Goal: Task Accomplishment & Management: Manage account settings

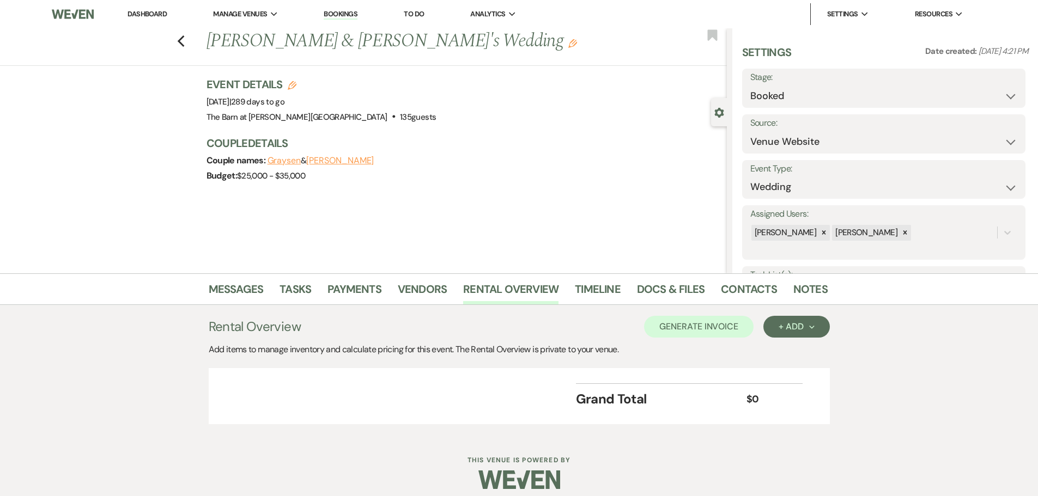
select select "5"
click at [156, 16] on link "Dashboard" at bounding box center [147, 13] width 39 height 9
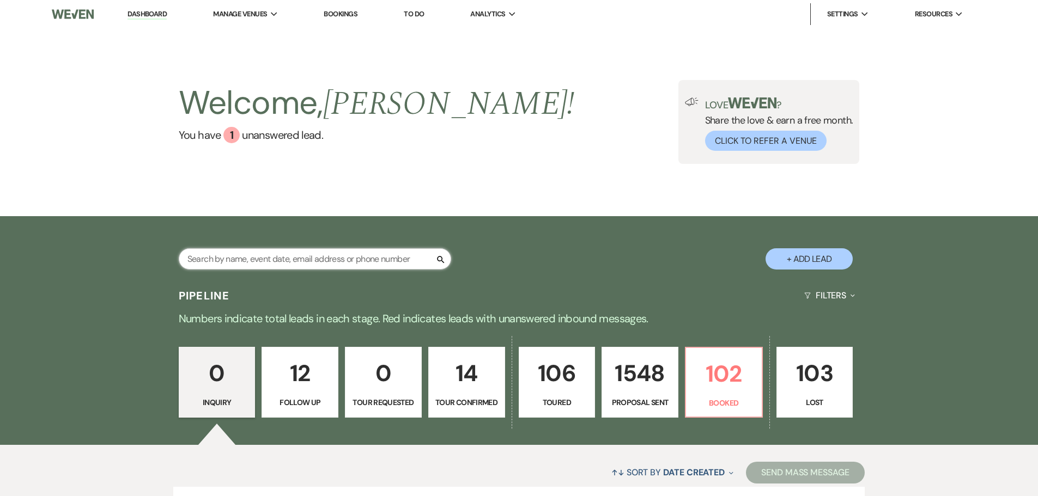
click at [370, 263] on input "text" at bounding box center [315, 259] width 272 height 21
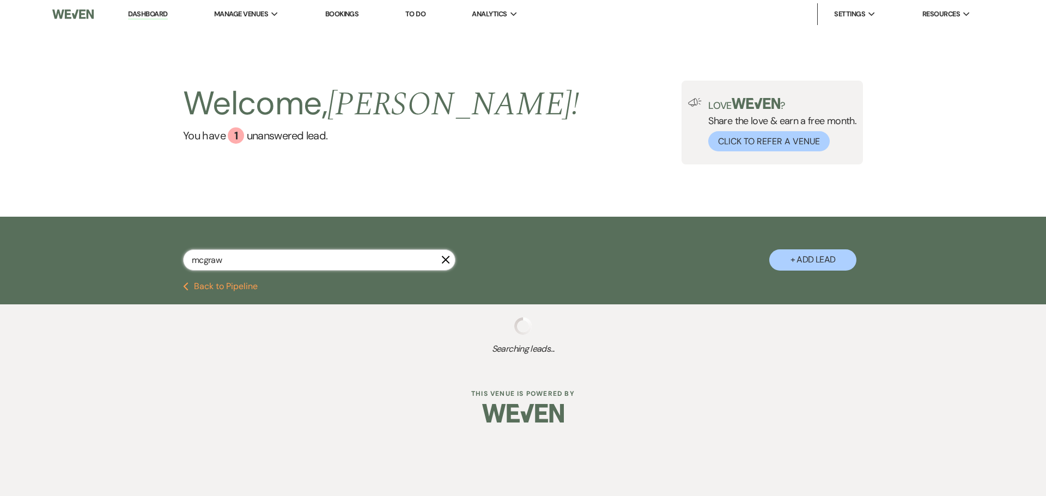
type input "mcgraw"
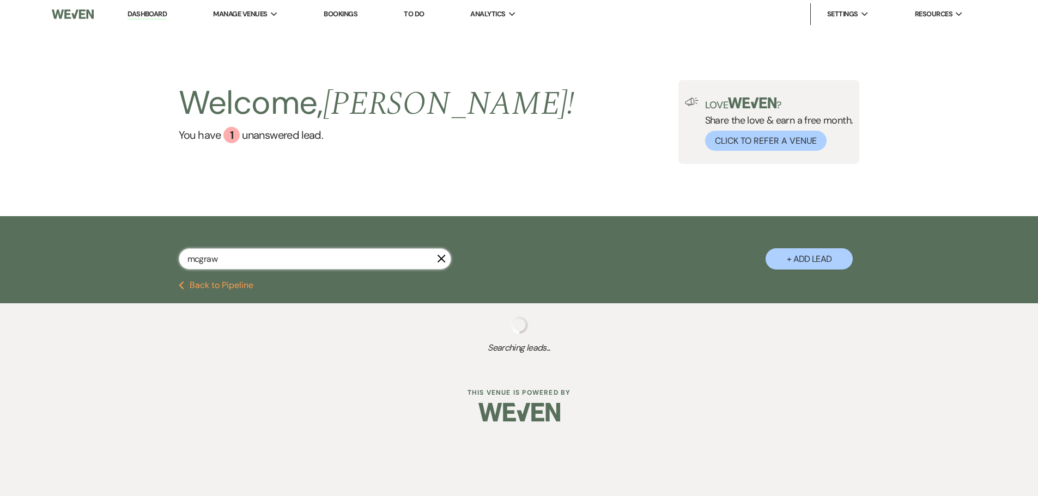
select select "6"
select select "4"
select select "8"
select select "4"
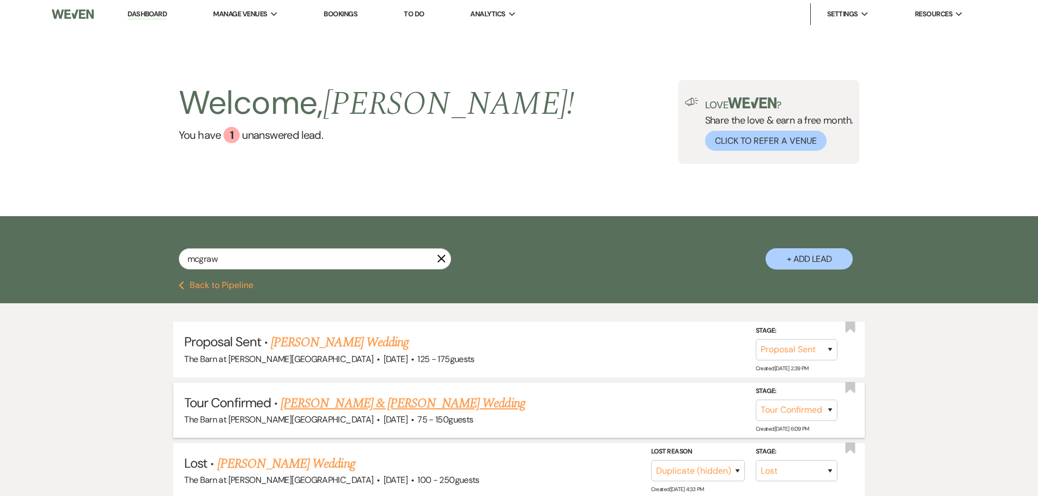
click at [330, 409] on link "[PERSON_NAME] & [PERSON_NAME] Wedding" at bounding box center [403, 404] width 244 height 20
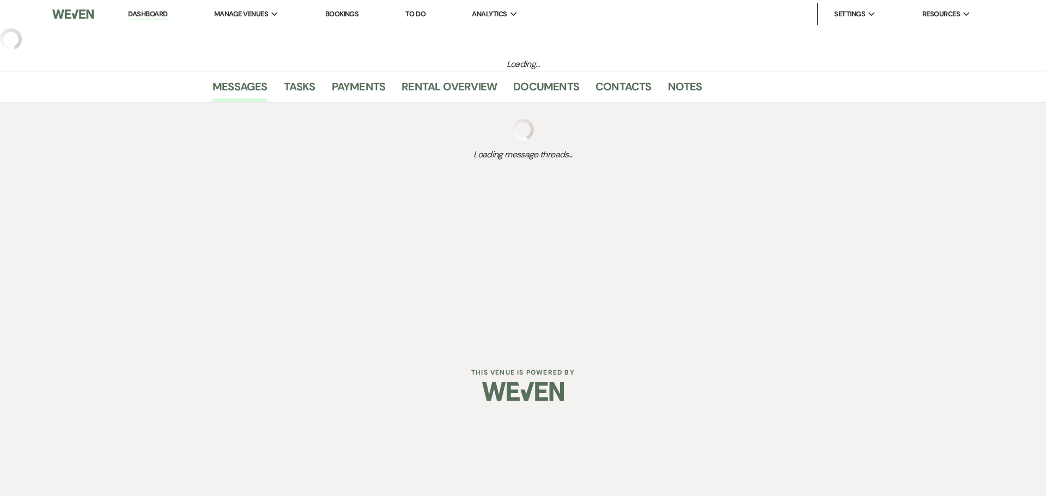
select select "4"
select select "5"
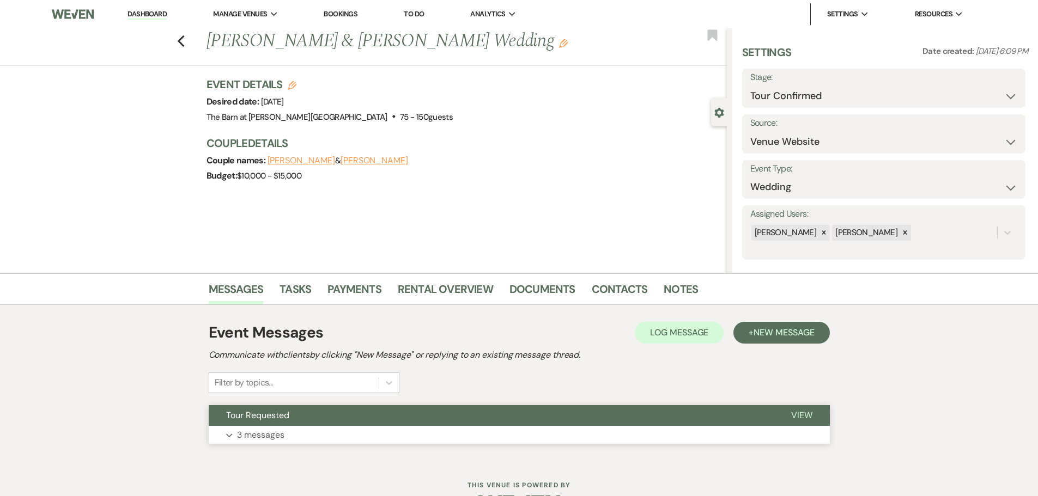
click at [276, 440] on p "3 messages" at bounding box center [260, 435] width 47 height 14
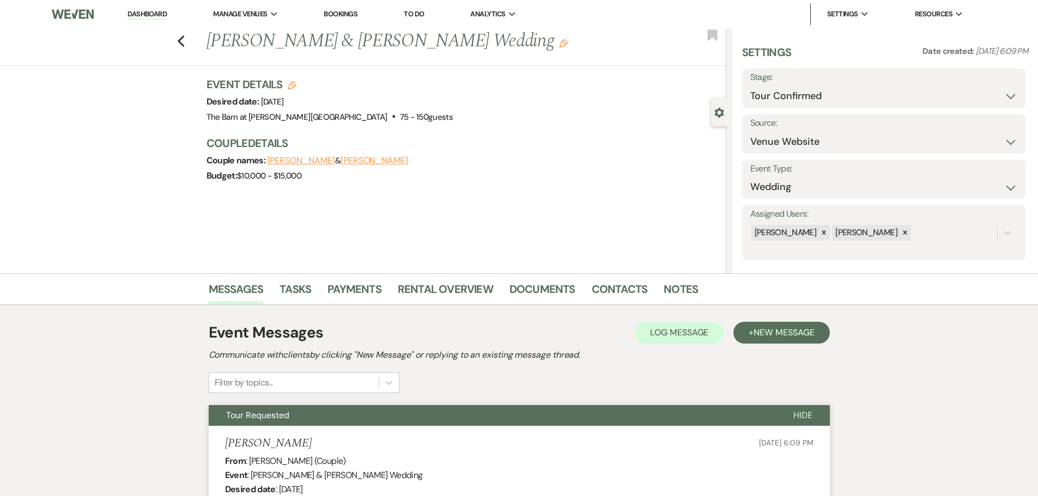
click at [163, 15] on link "Dashboard" at bounding box center [147, 14] width 39 height 10
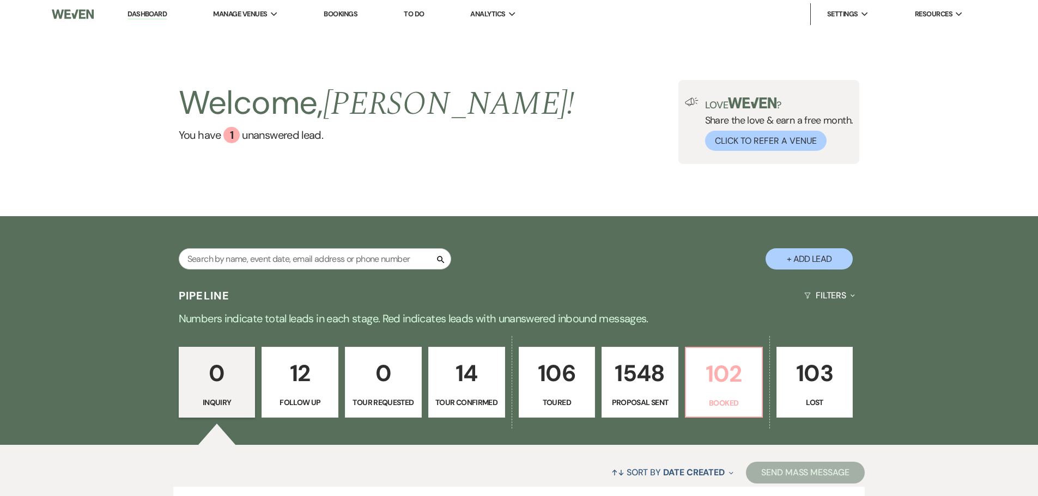
click at [721, 401] on p "Booked" at bounding box center [724, 403] width 63 height 12
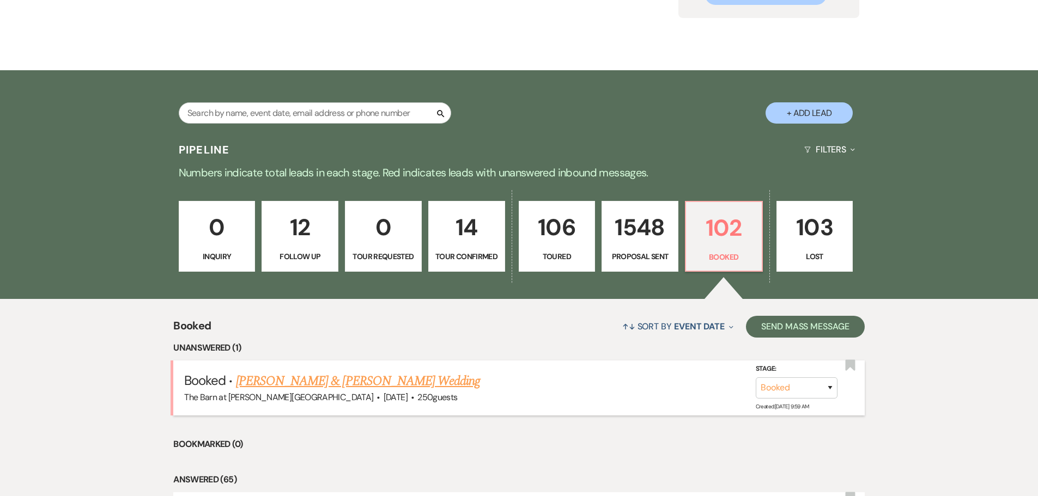
scroll to position [163, 0]
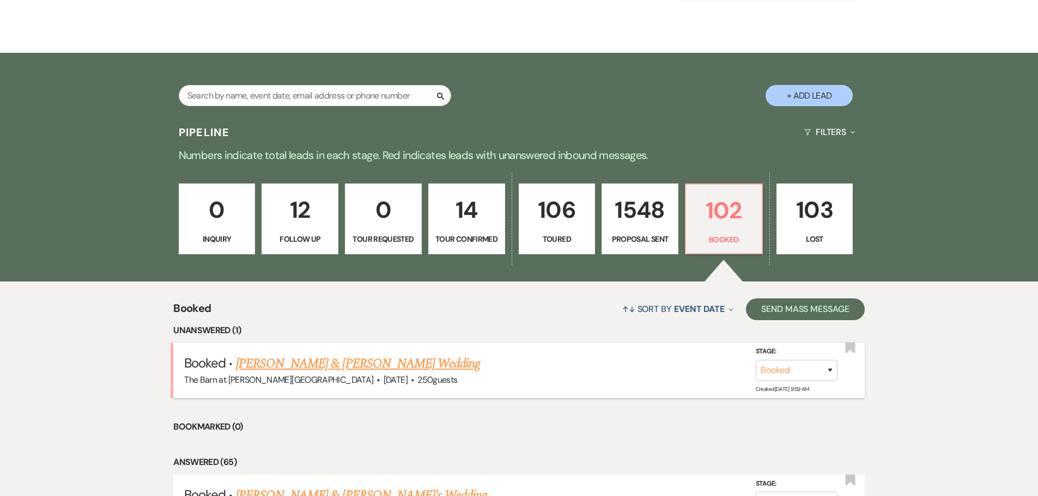
click at [401, 362] on link "[PERSON_NAME] & [PERSON_NAME] Wedding" at bounding box center [358, 364] width 244 height 20
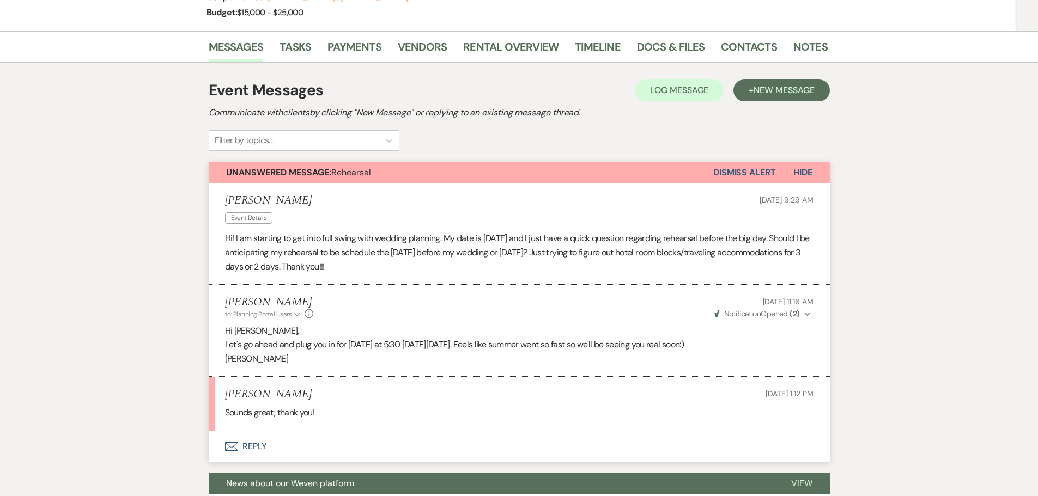
click at [738, 171] on button "Dismiss Alert" at bounding box center [744, 172] width 63 height 21
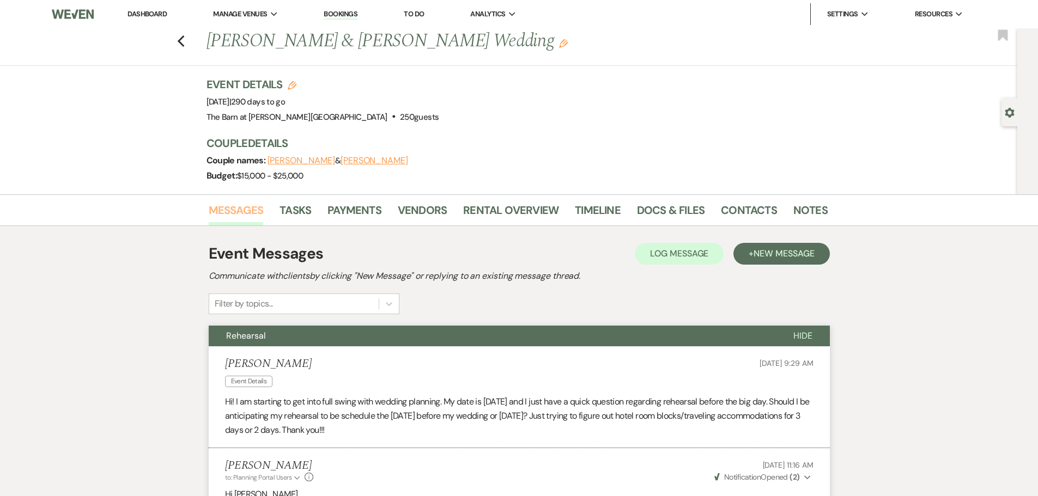
click at [247, 209] on link "Messages" at bounding box center [236, 214] width 55 height 24
click at [156, 13] on link "Dashboard" at bounding box center [147, 13] width 39 height 9
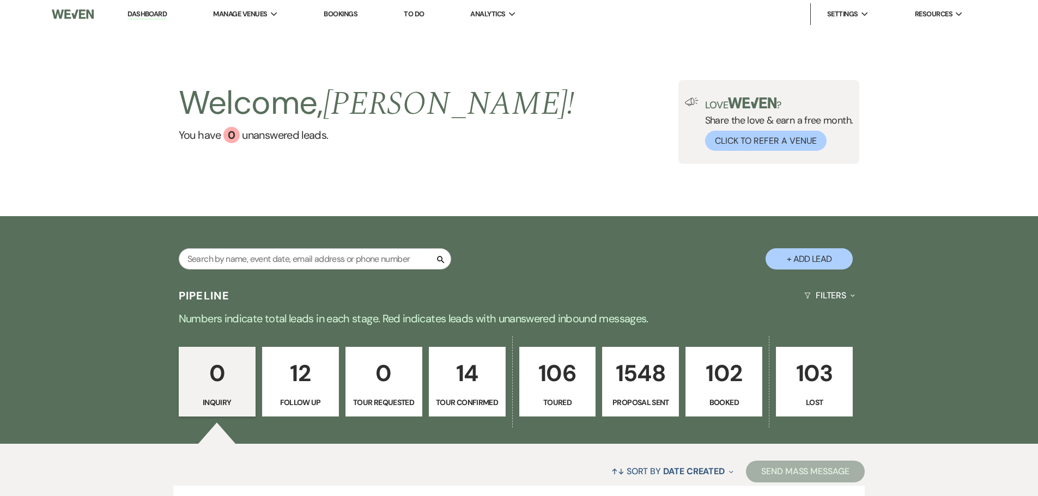
click at [477, 384] on p "14" at bounding box center [467, 373] width 63 height 37
select select "4"
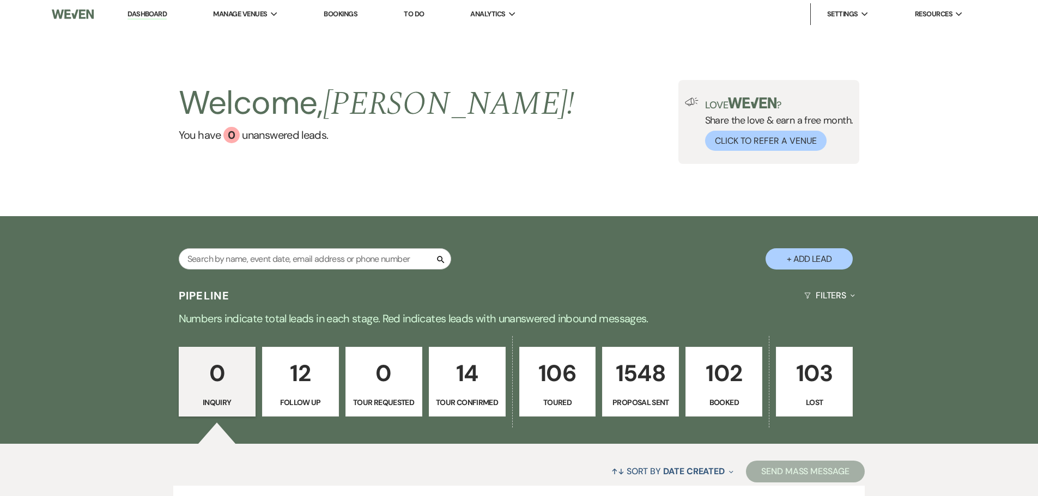
select select "4"
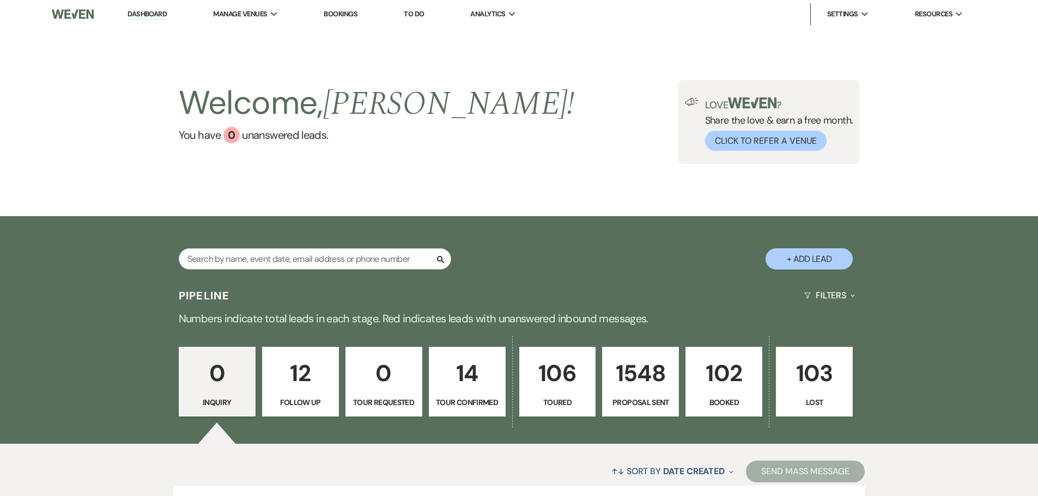
select select "4"
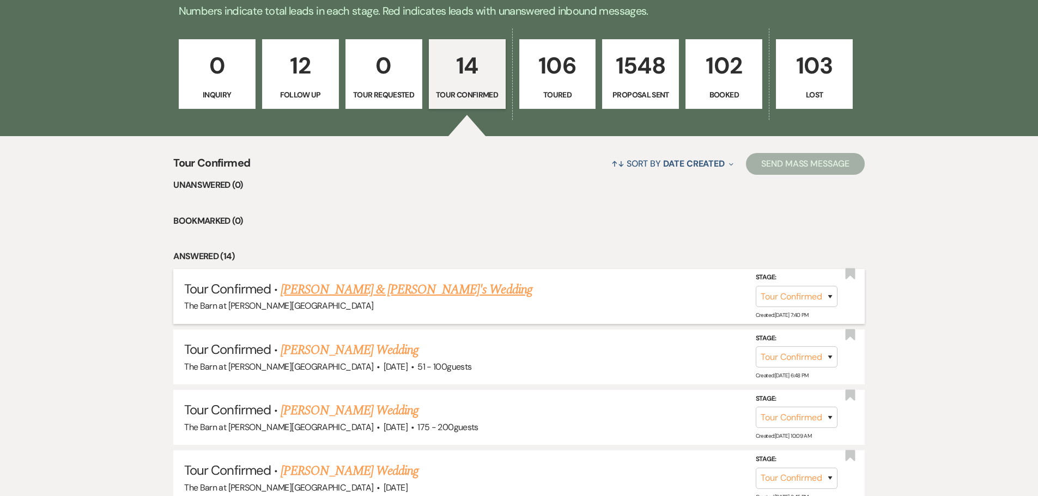
scroll to position [327, 0]
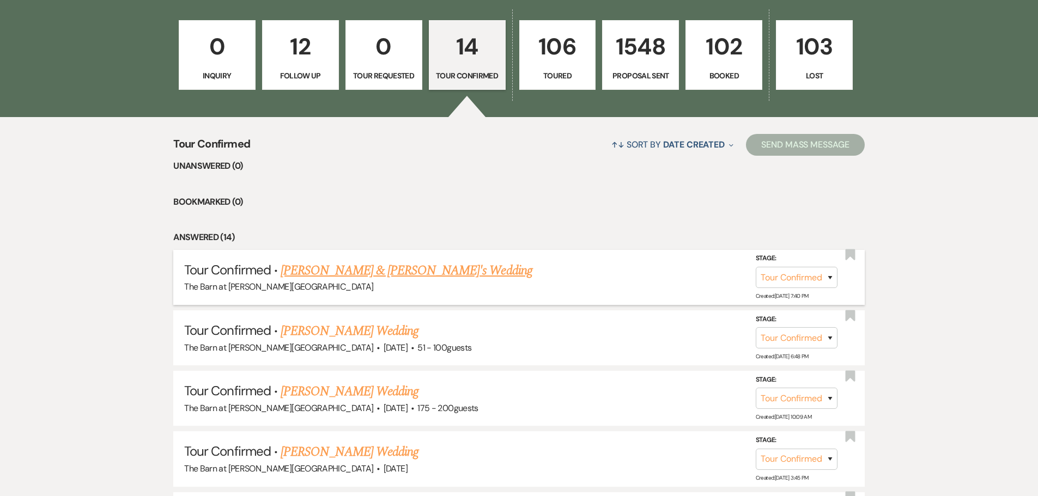
click at [409, 272] on link "[PERSON_NAME] & [PERSON_NAME]'s Wedding" at bounding box center [407, 271] width 252 height 20
select select "4"
select select "3"
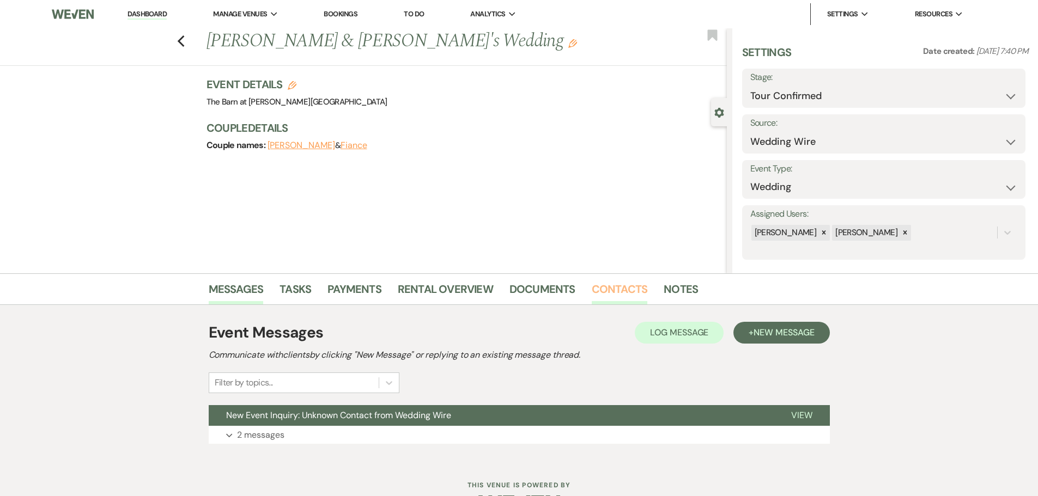
click at [626, 284] on link "Contacts" at bounding box center [620, 293] width 56 height 24
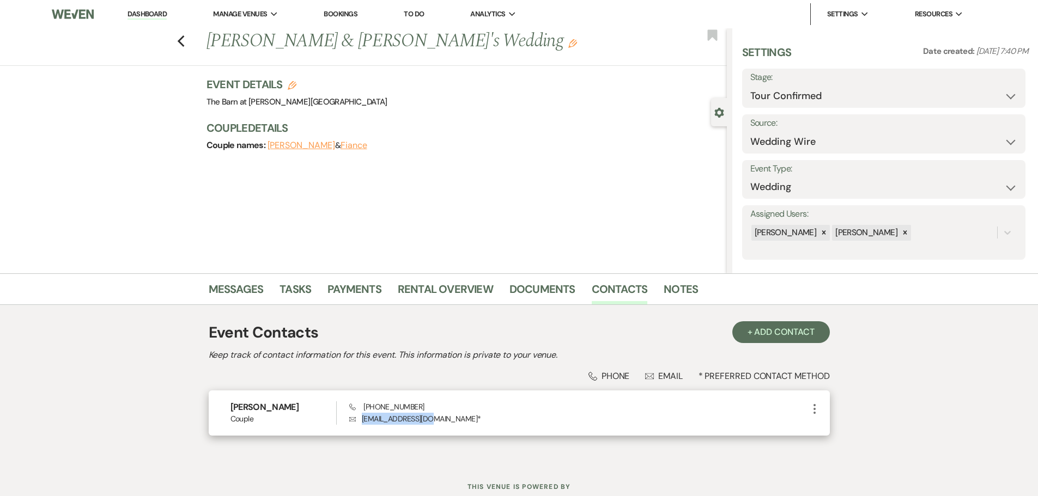
drag, startPoint x: 362, startPoint y: 421, endPoint x: 438, endPoint y: 417, distance: 75.8
click at [438, 417] on p "Envelope [EMAIL_ADDRESS][DOMAIN_NAME] *" at bounding box center [578, 419] width 458 height 12
copy p "[EMAIL_ADDRESS][DOMAIN_NAME]"
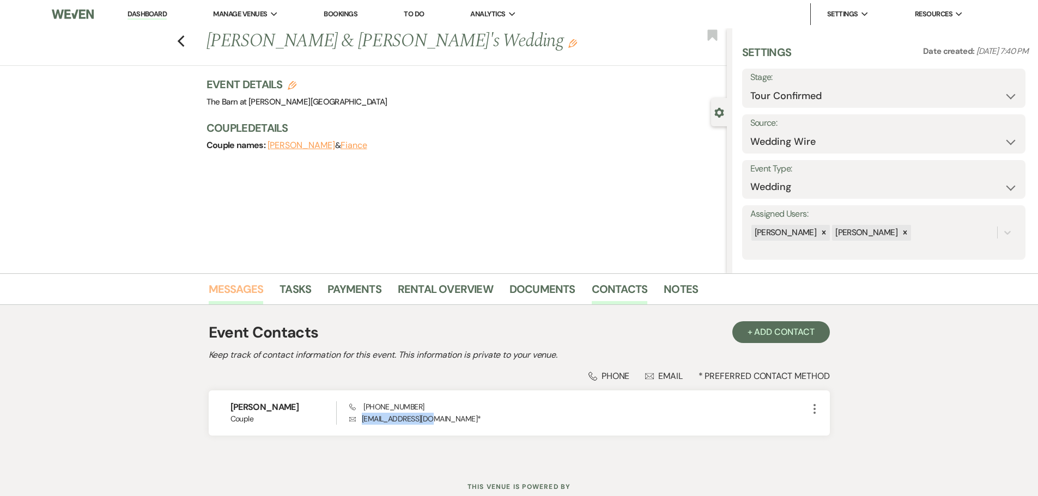
click at [260, 284] on link "Messages" at bounding box center [236, 293] width 55 height 24
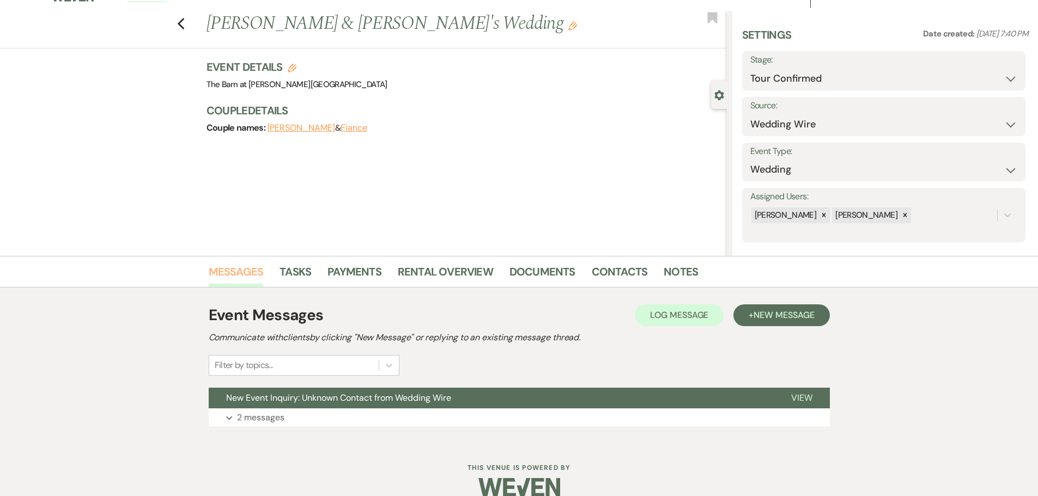
scroll to position [34, 0]
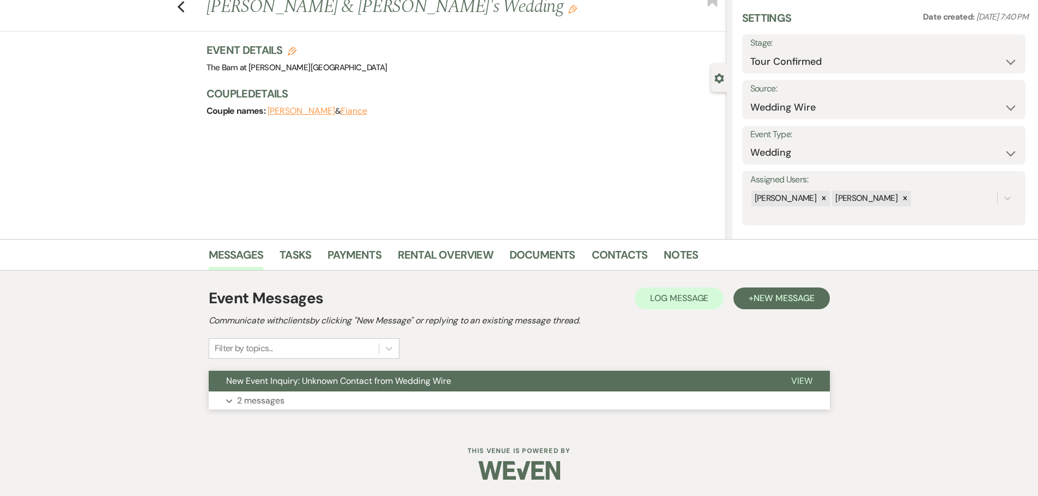
click at [245, 403] on p "2 messages" at bounding box center [260, 401] width 47 height 14
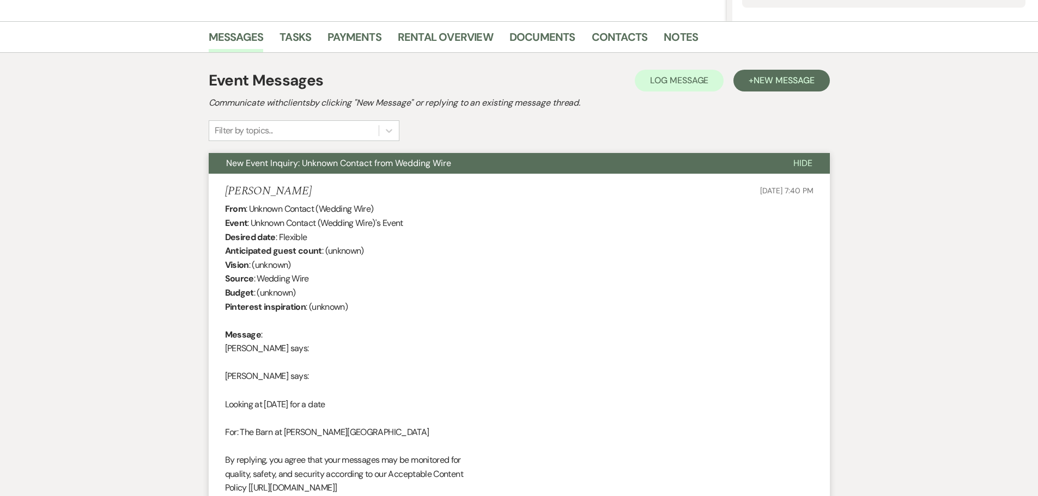
scroll to position [307, 0]
